Goal: Navigation & Orientation: Find specific page/section

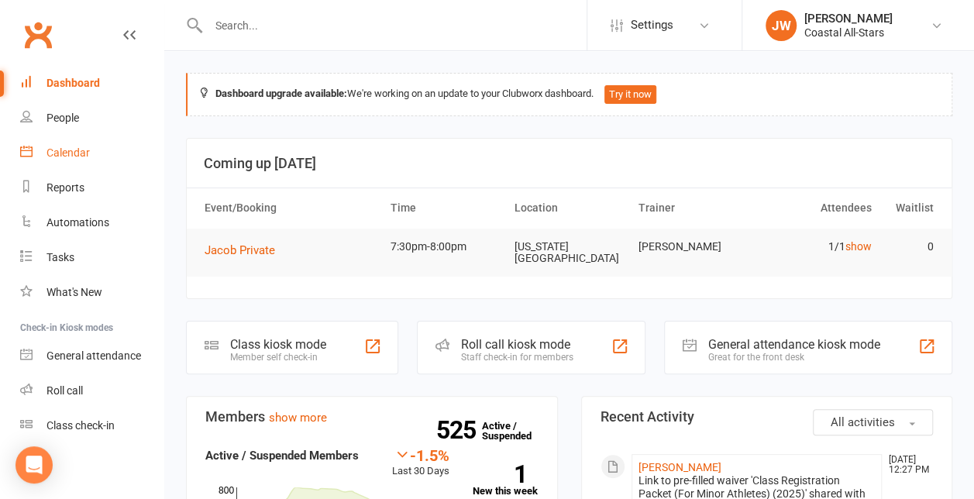
click at [80, 161] on link "Calendar" at bounding box center [91, 153] width 143 height 35
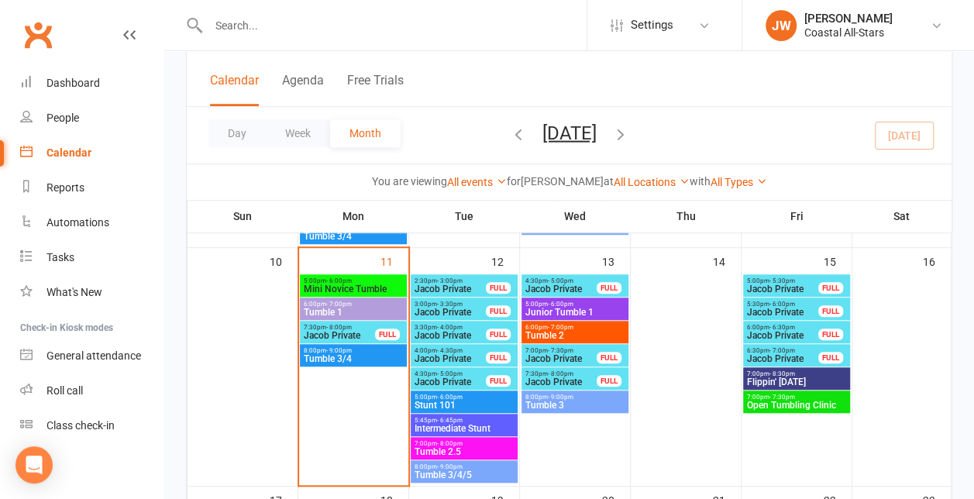
scroll to position [475, 0]
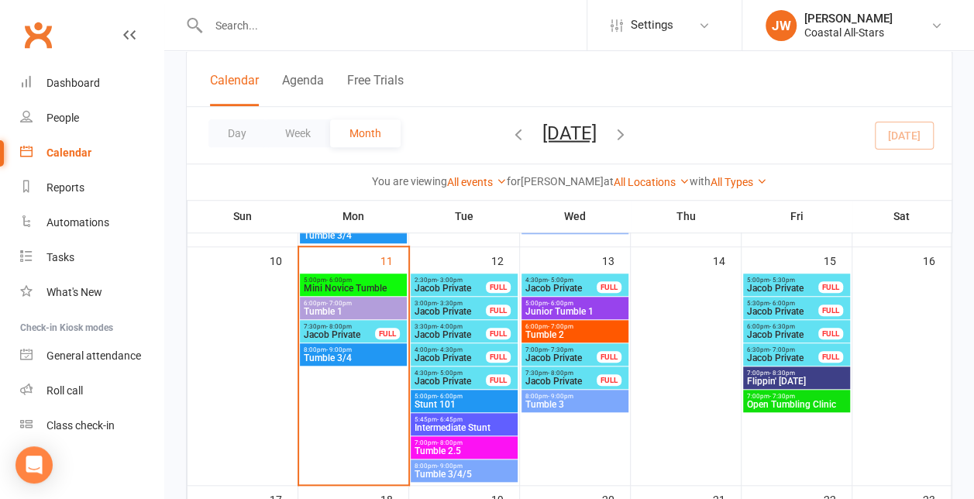
click at [471, 446] on span "Tumble 2.5" at bounding box center [464, 450] width 101 height 9
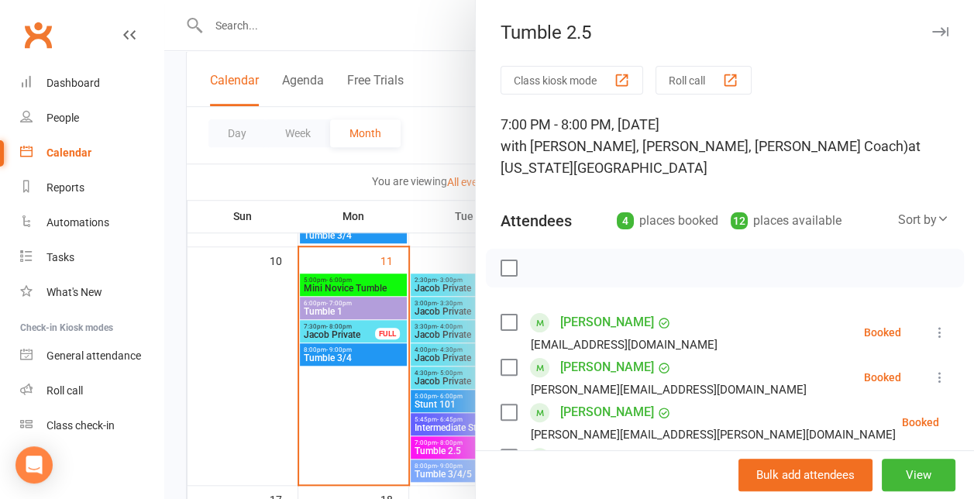
click at [932, 33] on icon "button" at bounding box center [940, 31] width 16 height 9
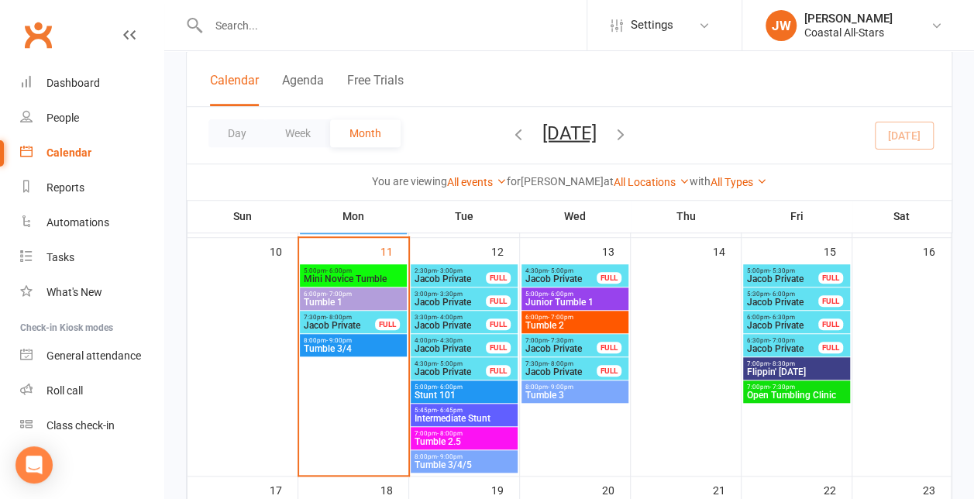
scroll to position [485, 0]
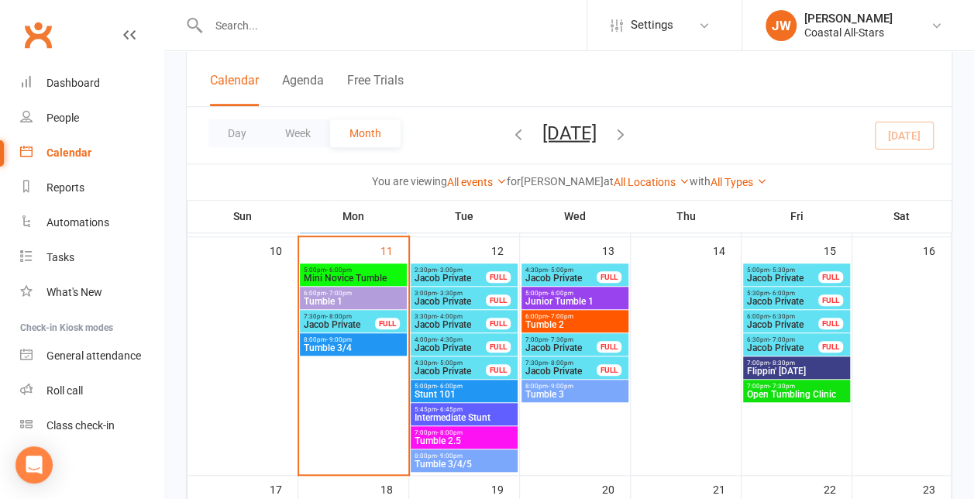
click at [359, 325] on span "Jacob Private" at bounding box center [339, 324] width 73 height 9
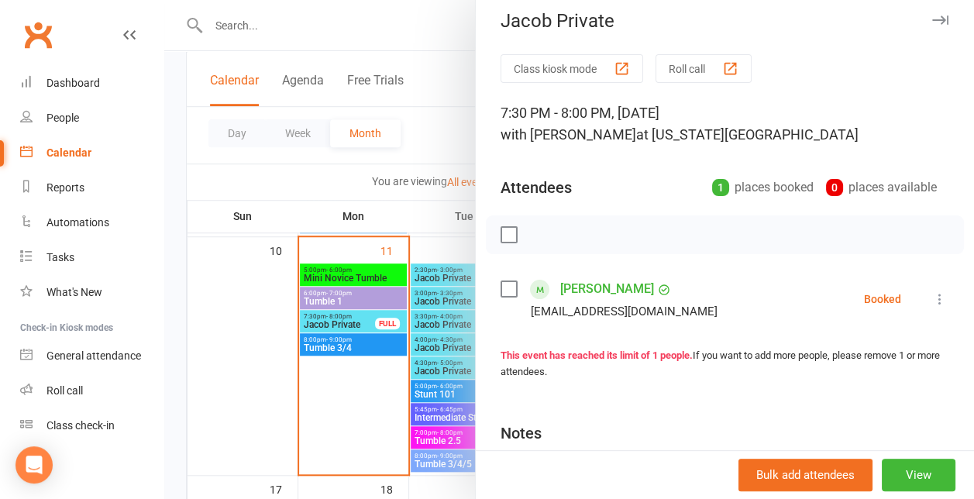
scroll to position [12, 0]
click at [930, 25] on button "button" at bounding box center [939, 19] width 19 height 19
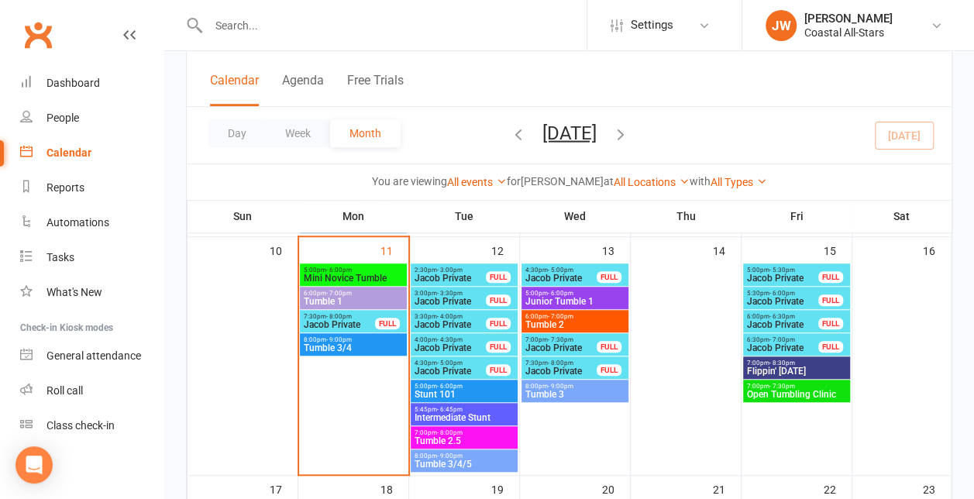
click at [374, 293] on span "6:00pm - 7:00pm" at bounding box center [353, 293] width 101 height 7
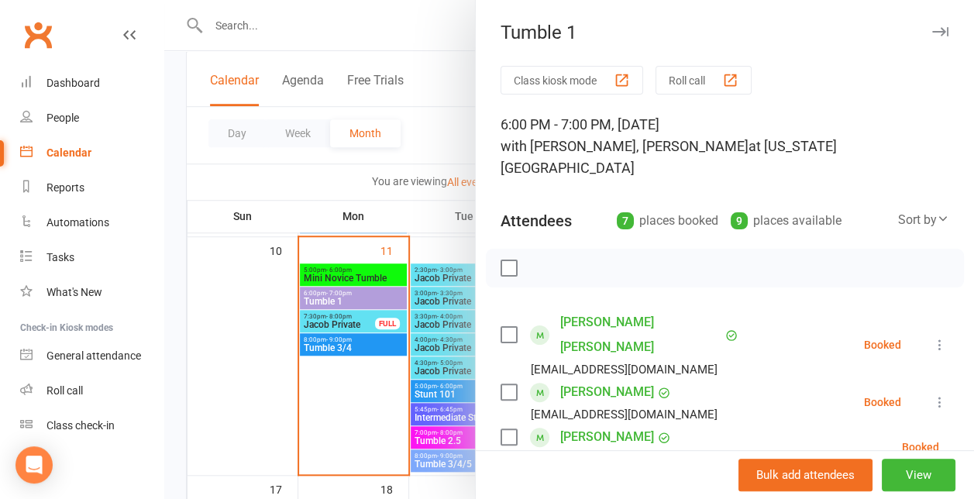
click at [930, 23] on button "button" at bounding box center [939, 31] width 19 height 19
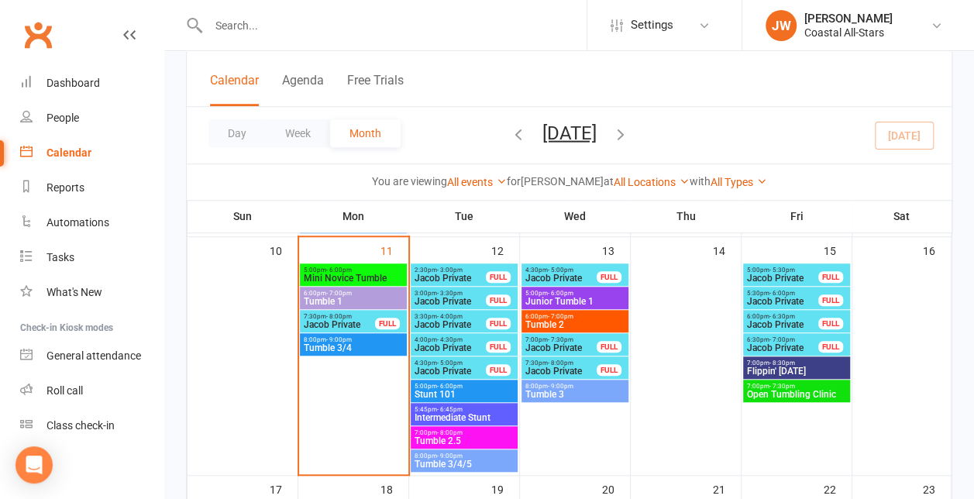
click at [390, 273] on span "Mini Novice Tumble" at bounding box center [353, 277] width 101 height 9
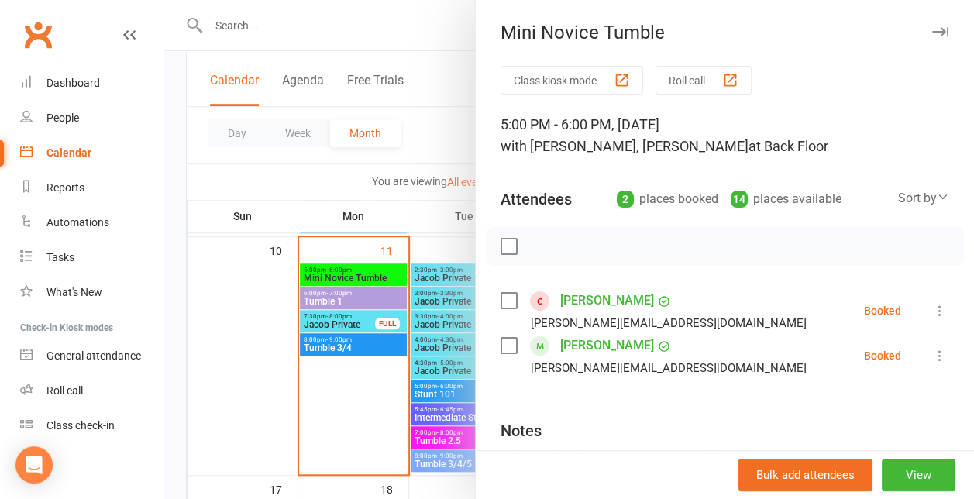
click at [372, 293] on div at bounding box center [568, 249] width 809 height 499
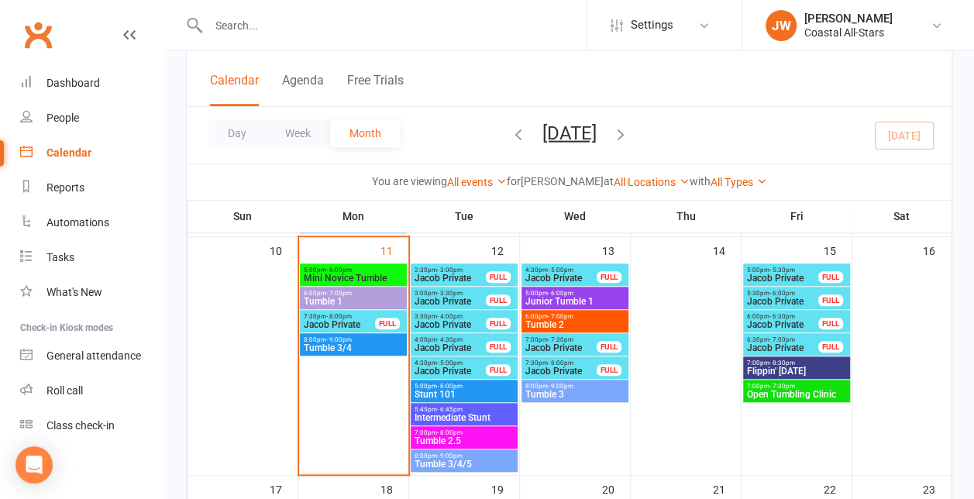
click at [372, 293] on span "6:00pm - 7:00pm" at bounding box center [353, 293] width 101 height 7
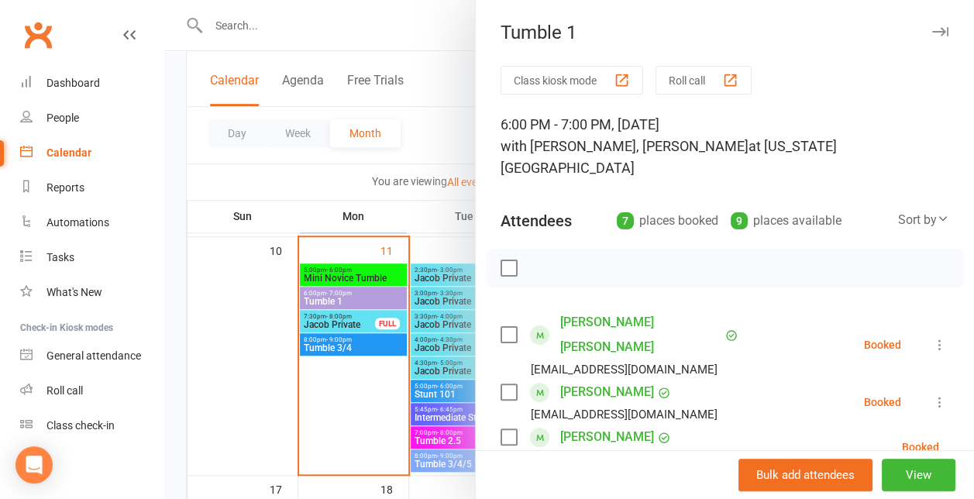
click at [367, 313] on div at bounding box center [568, 249] width 809 height 499
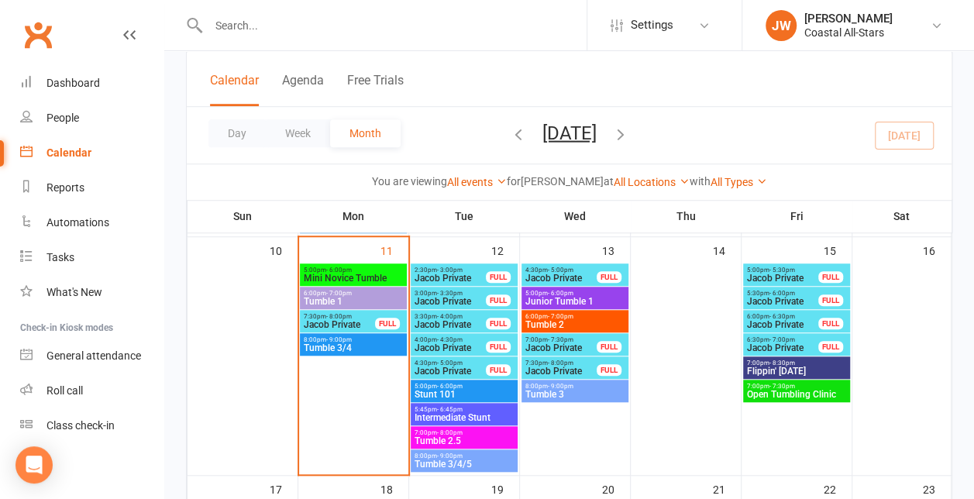
click at [351, 340] on span "8:00pm - 9:00pm" at bounding box center [353, 339] width 101 height 7
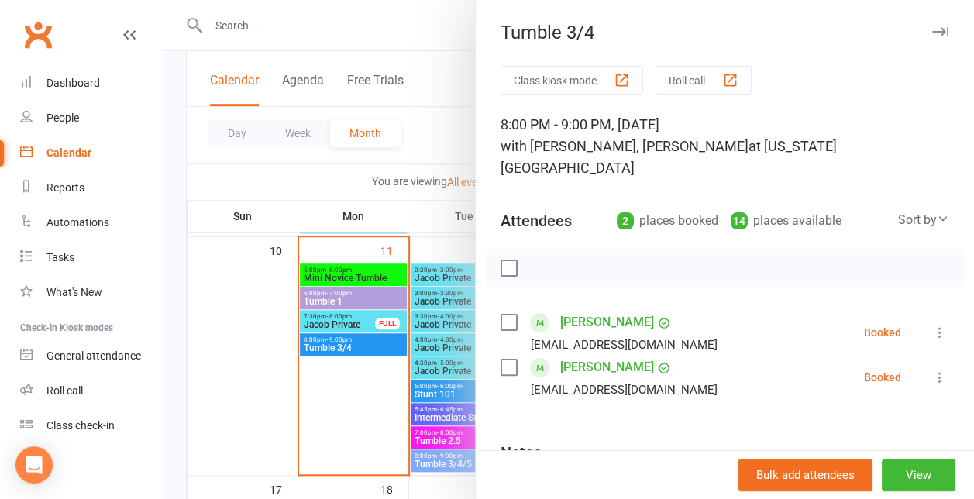
click at [351, 340] on div at bounding box center [568, 249] width 809 height 499
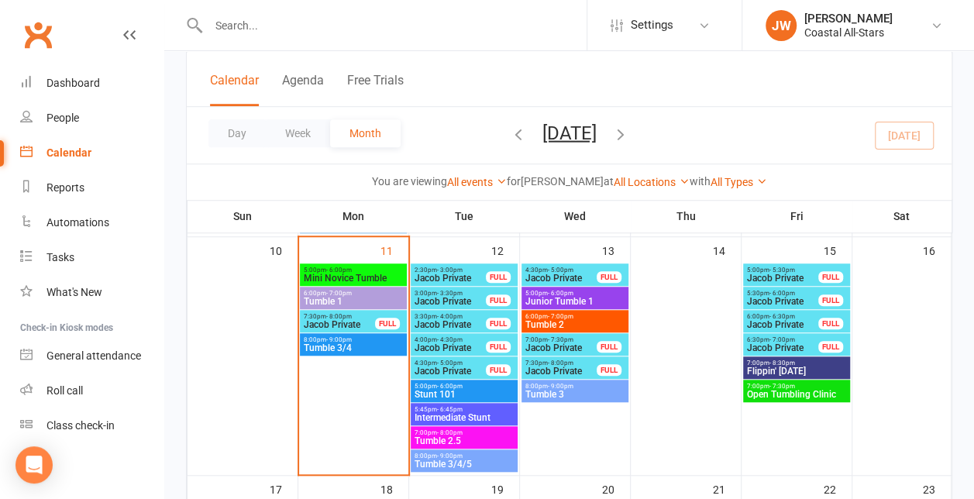
scroll to position [502, 0]
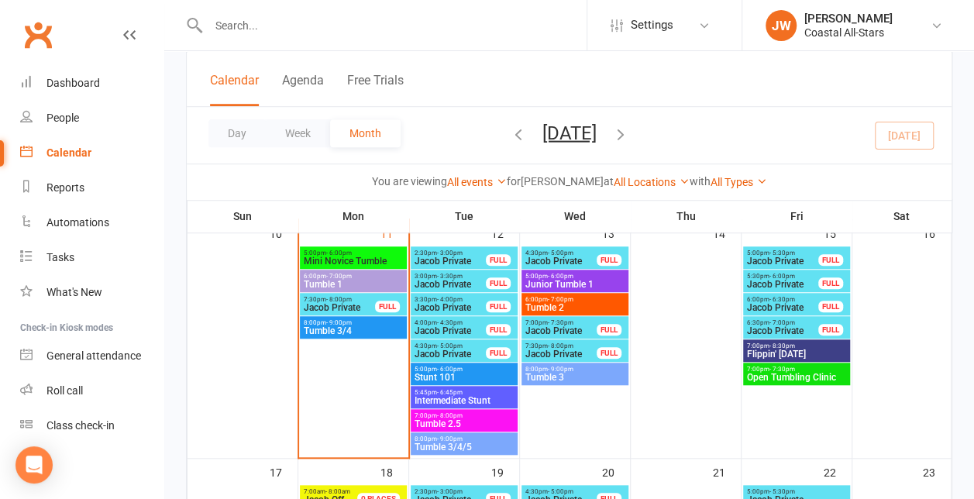
click at [450, 438] on span "- 9:00pm" at bounding box center [450, 438] width 26 height 7
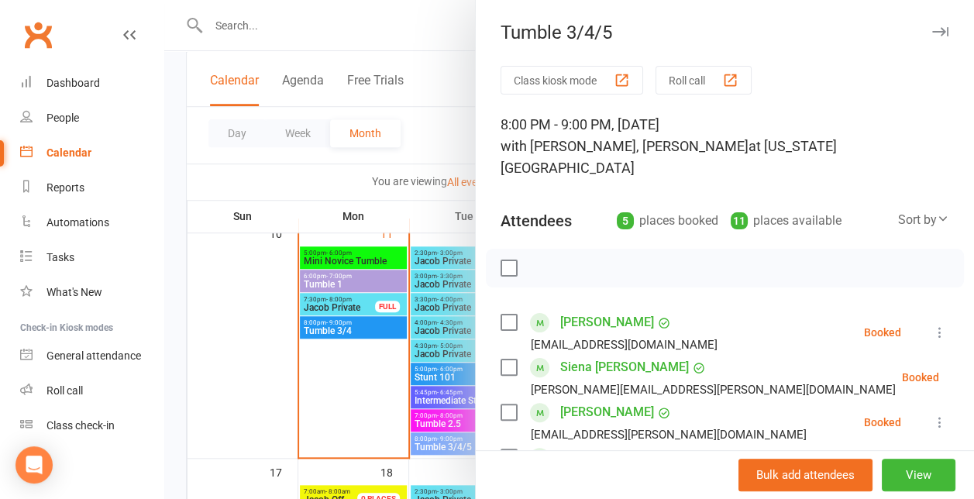
click at [449, 435] on div at bounding box center [568, 249] width 809 height 499
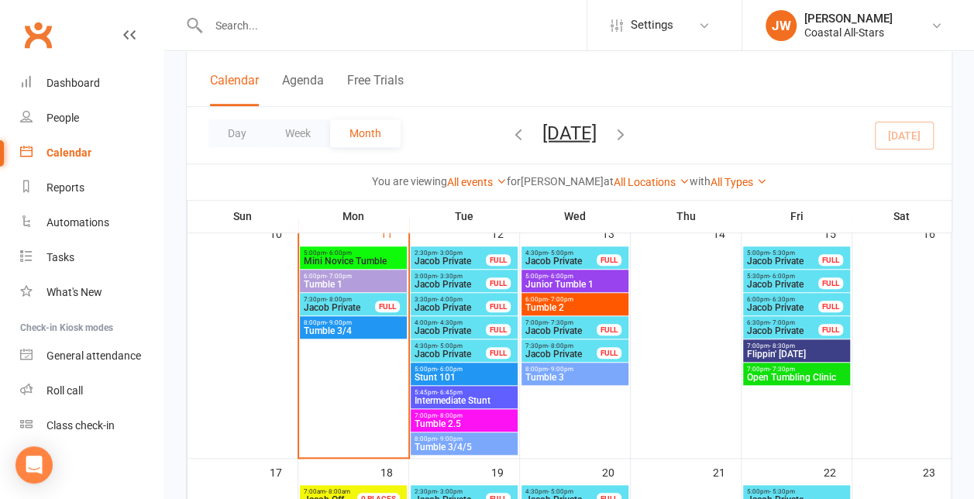
click at [454, 422] on span "Tumble 2.5" at bounding box center [464, 423] width 101 height 9
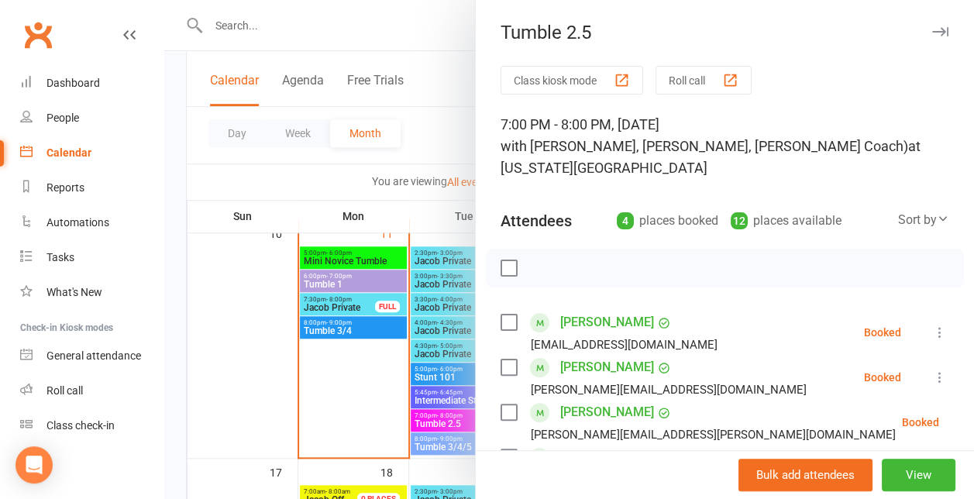
click at [454, 422] on div at bounding box center [568, 249] width 809 height 499
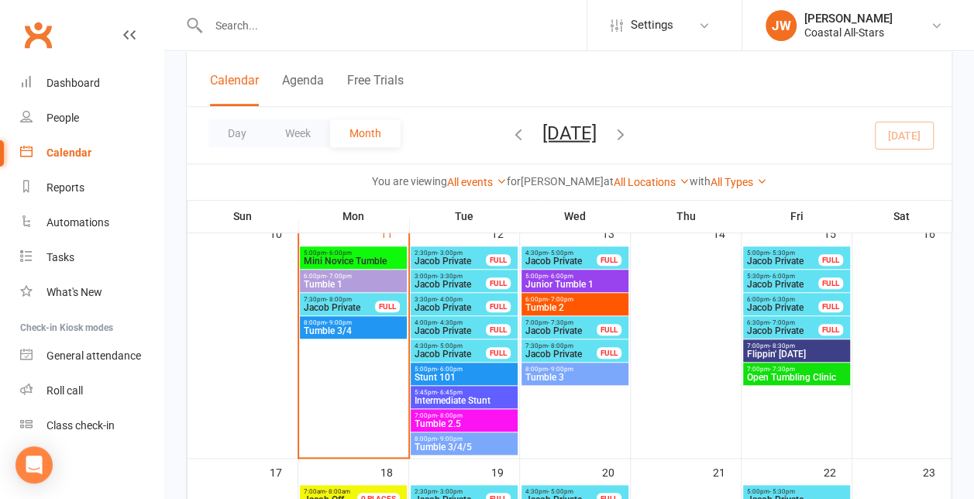
click at [463, 396] on span "Intermediate Stunt" at bounding box center [464, 400] width 101 height 9
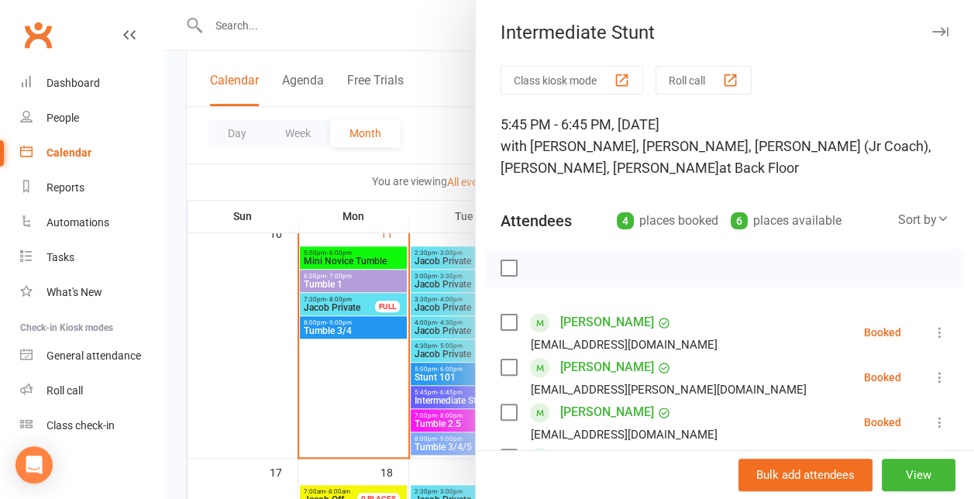
click at [452, 395] on div at bounding box center [568, 249] width 809 height 499
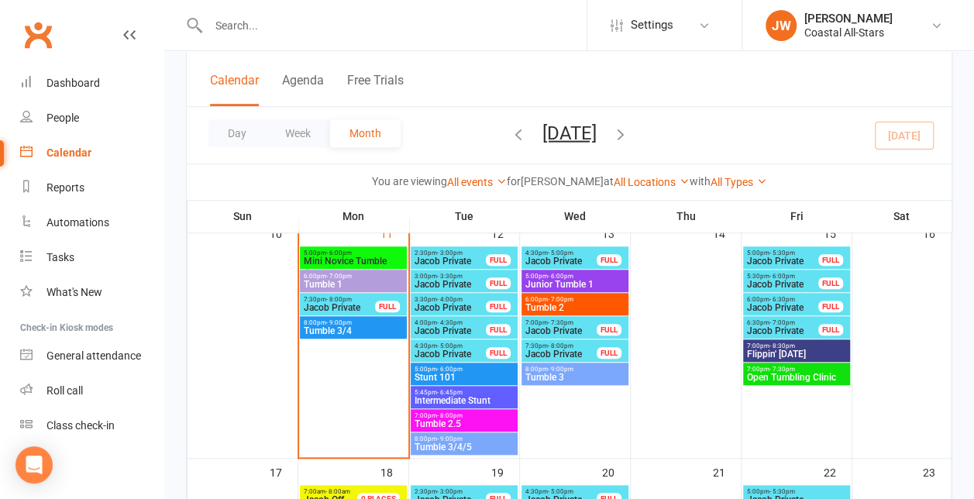
click at [456, 371] on span "- 6:00pm" at bounding box center [450, 369] width 26 height 7
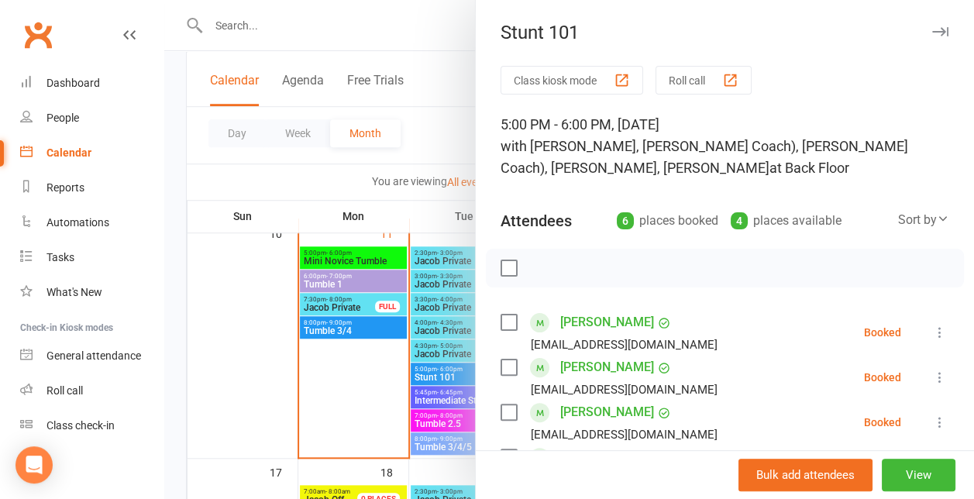
click at [448, 372] on div at bounding box center [568, 249] width 809 height 499
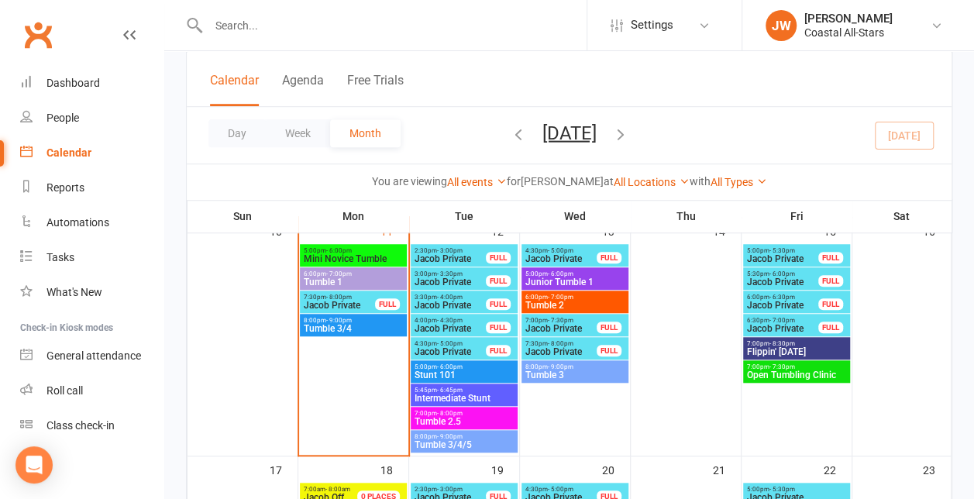
scroll to position [507, 0]
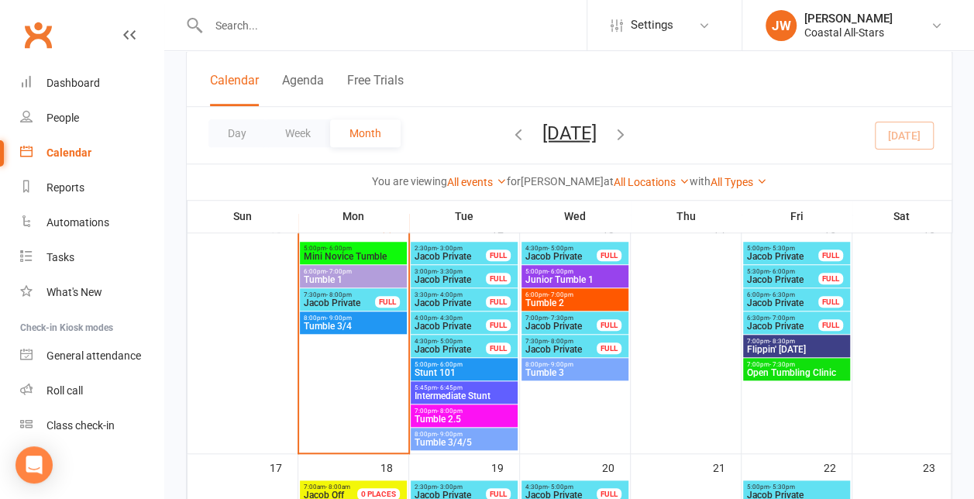
click at [488, 255] on div "FULL" at bounding box center [498, 255] width 25 height 12
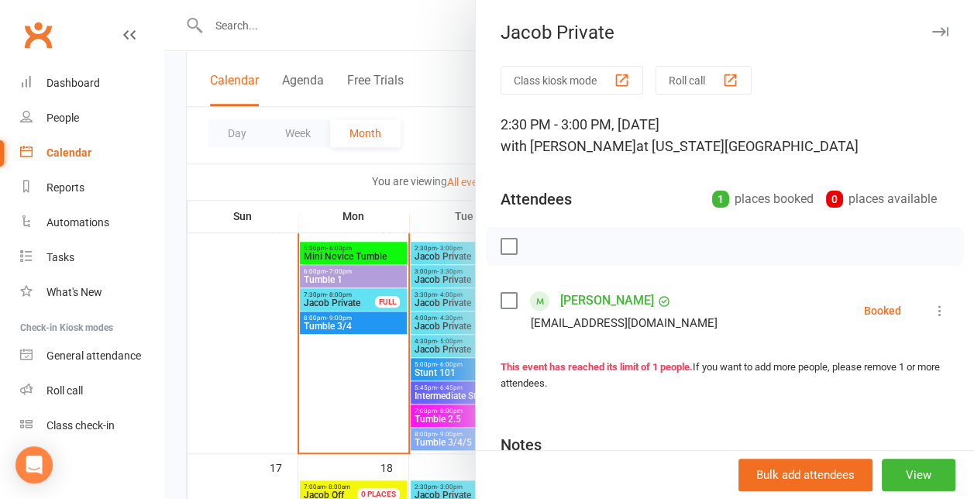
click at [431, 279] on div at bounding box center [568, 249] width 809 height 499
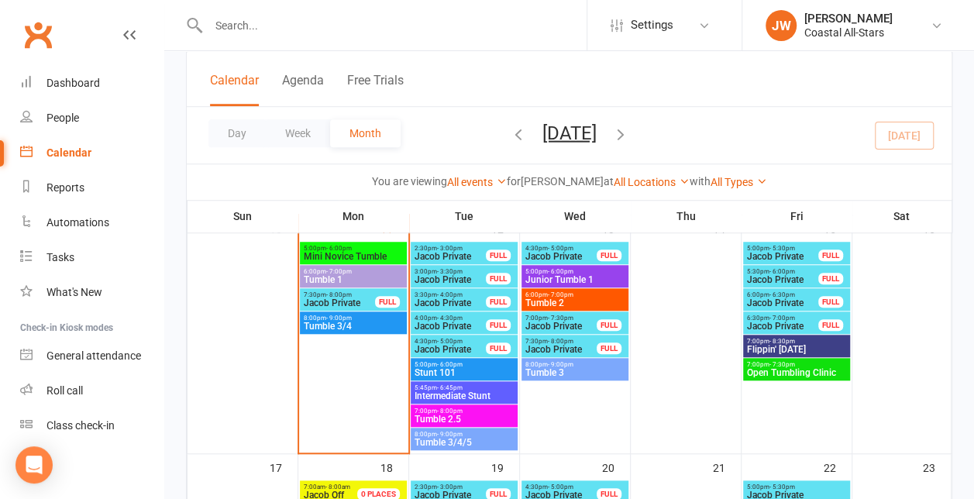
click at [373, 296] on span "7:30pm - 8:00pm" at bounding box center [339, 294] width 73 height 7
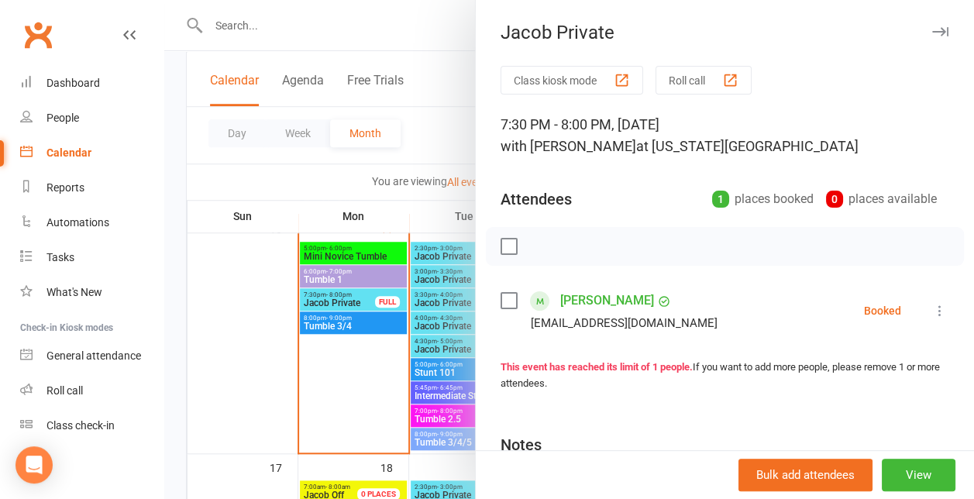
click at [373, 296] on div at bounding box center [568, 249] width 809 height 499
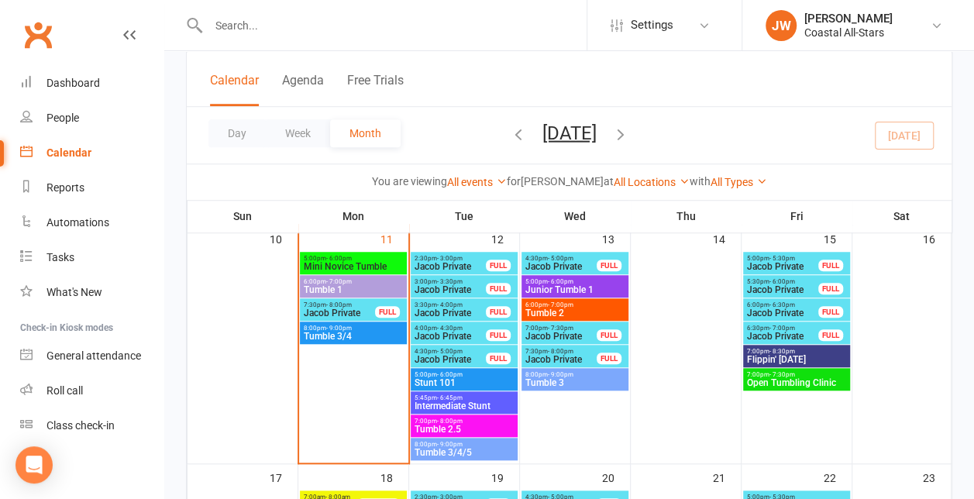
scroll to position [491, 0]
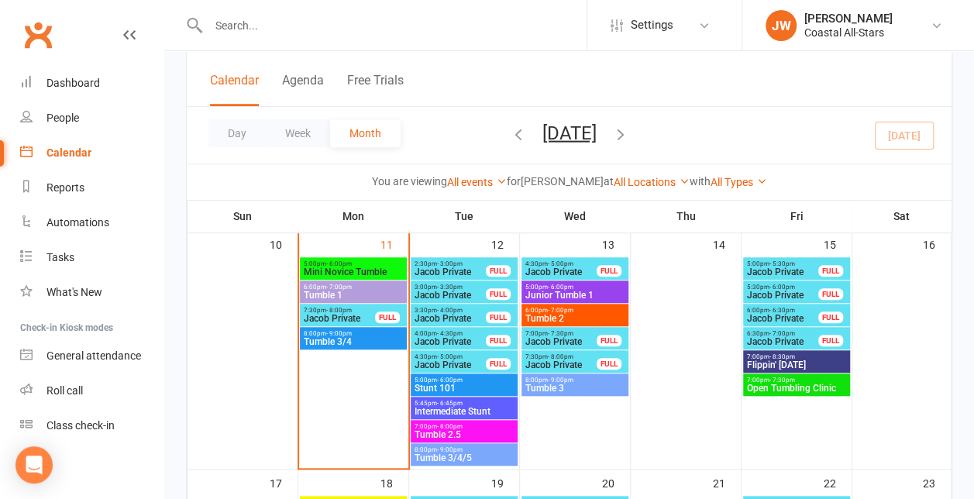
click at [368, 270] on span "Mini Novice Tumble" at bounding box center [353, 271] width 101 height 9
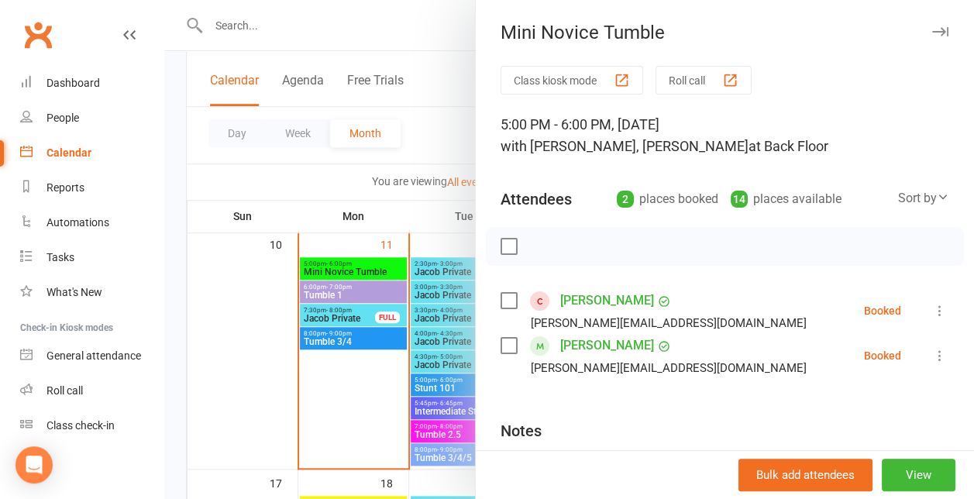
drag, startPoint x: 368, startPoint y: 270, endPoint x: 342, endPoint y: 314, distance: 51.7
click at [342, 314] on div at bounding box center [568, 249] width 809 height 499
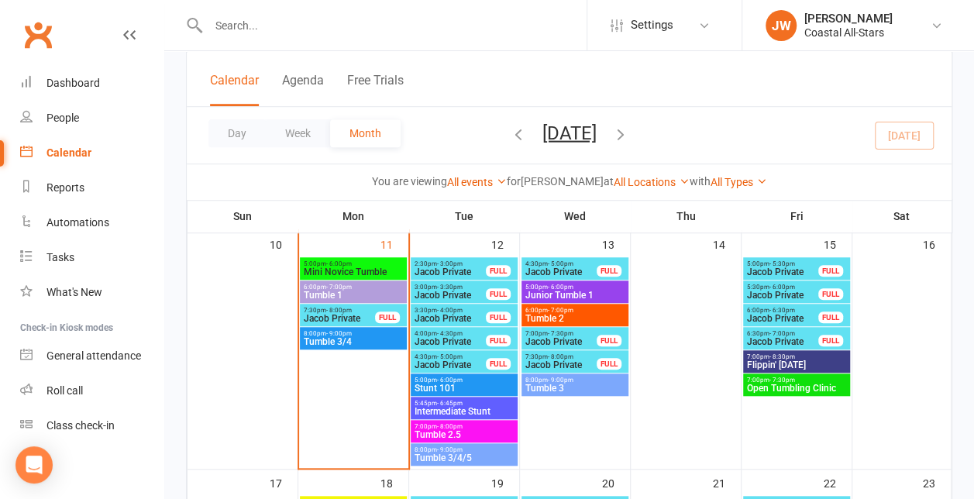
click at [359, 288] on span "6:00pm - 7:00pm" at bounding box center [353, 286] width 101 height 7
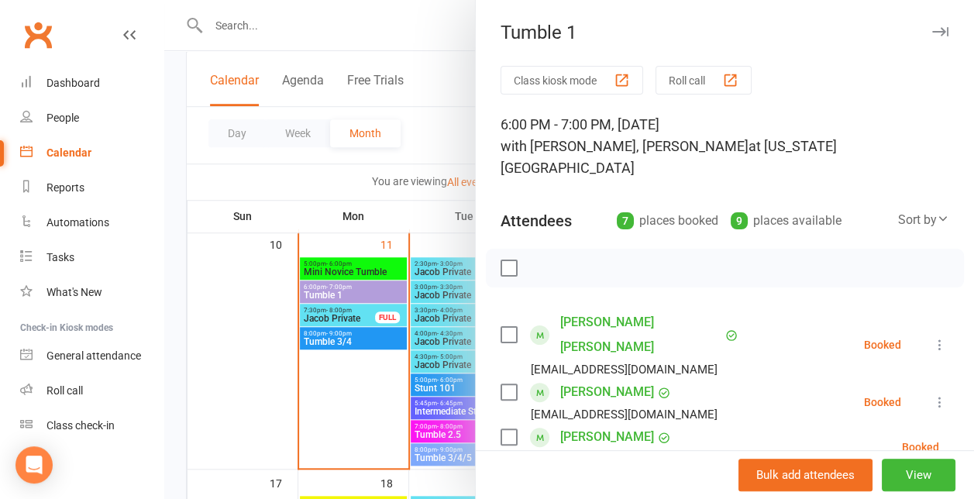
click at [359, 288] on div at bounding box center [568, 249] width 809 height 499
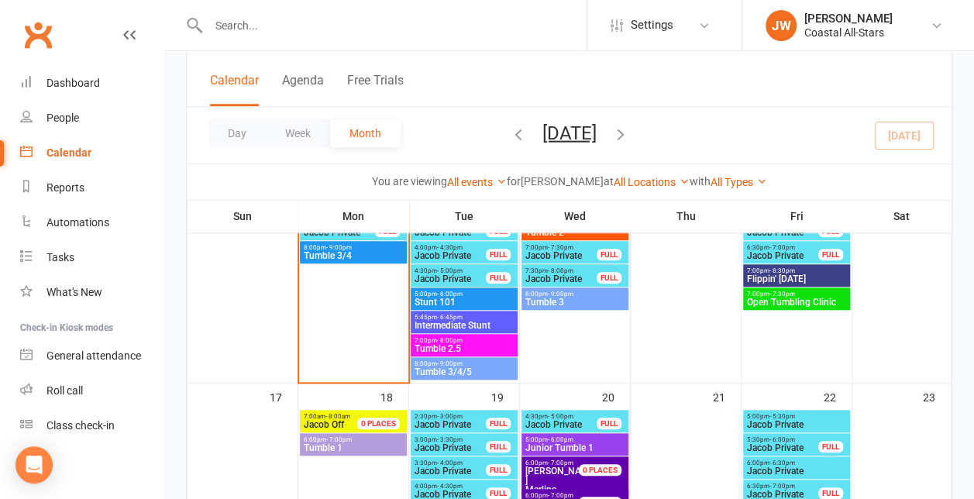
scroll to position [579, 0]
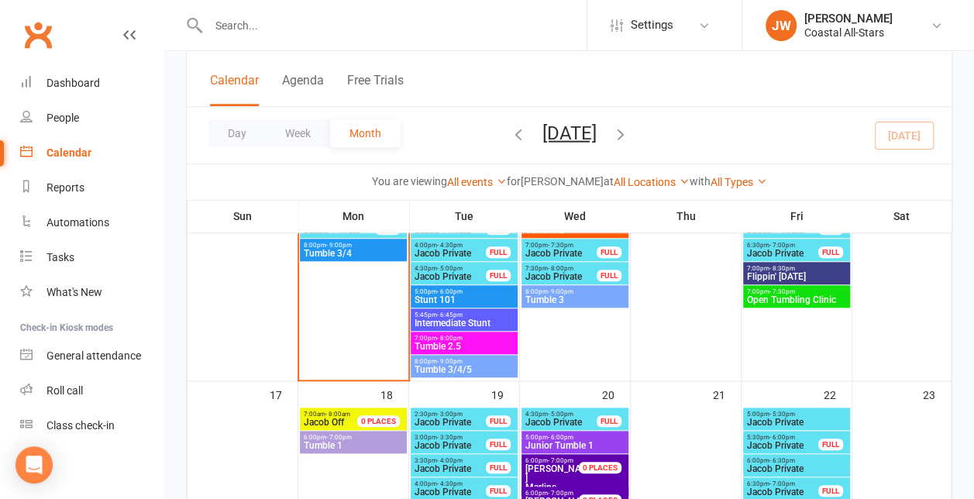
click at [321, 445] on span "Tumble 1" at bounding box center [353, 445] width 101 height 9
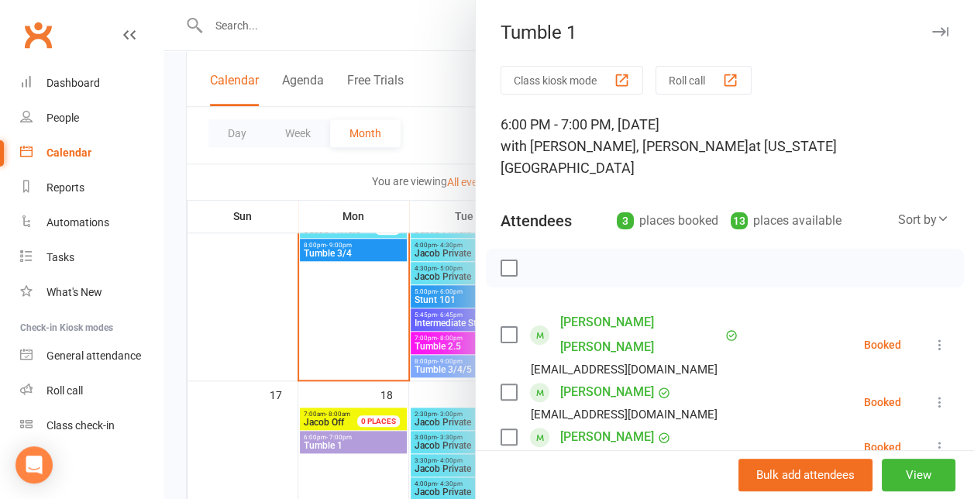
click at [324, 379] on div at bounding box center [568, 249] width 809 height 499
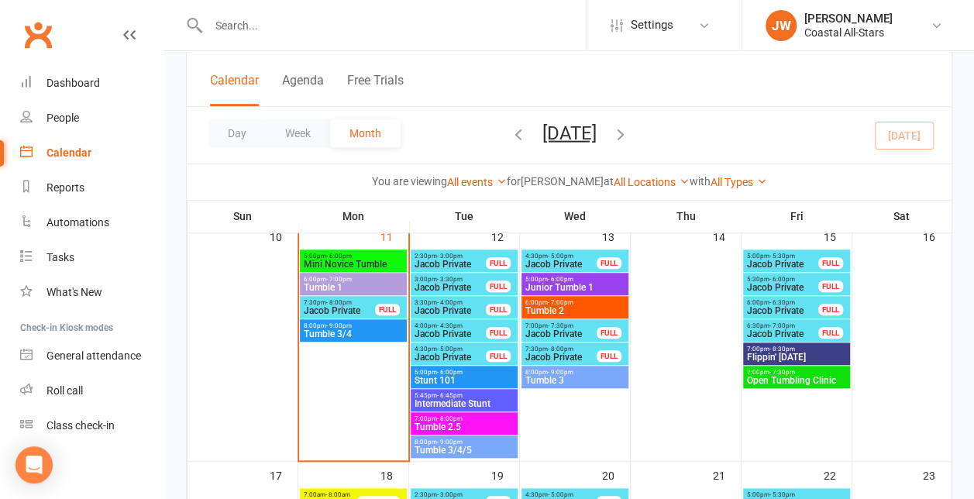
scroll to position [486, 0]
